Goal: Navigation & Orientation: Find specific page/section

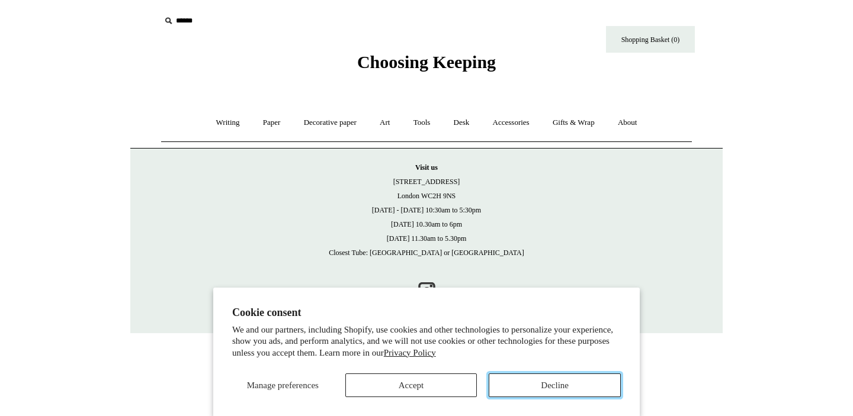
click at [528, 385] on button "Decline" at bounding box center [554, 386] width 132 height 24
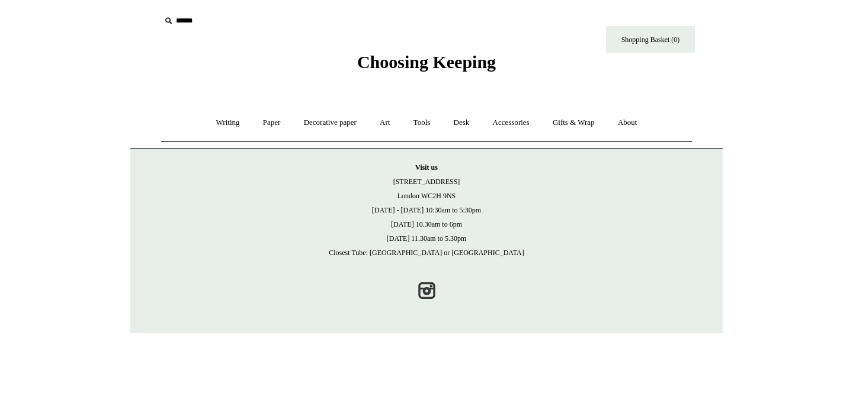
click at [383, 49] on div "Choosing Keeping" at bounding box center [426, 36] width 592 height 73
click at [383, 65] on span "Choosing Keeping" at bounding box center [426, 62] width 139 height 20
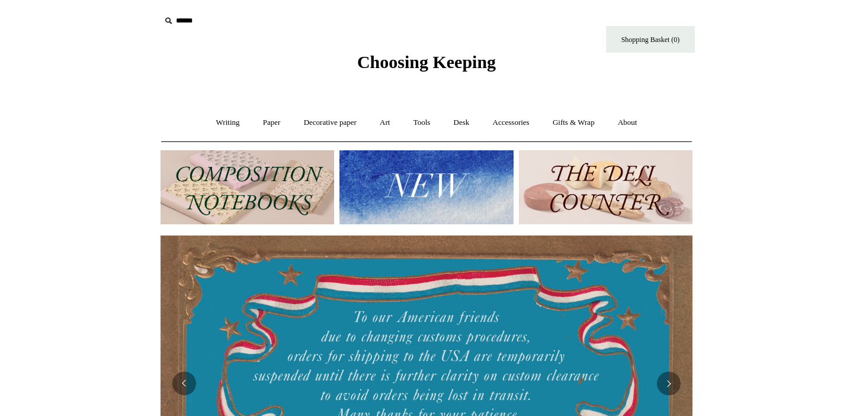
click at [632, 187] on img at bounding box center [605, 187] width 173 height 74
